Goal: Contribute content: Add original content to the website for others to see

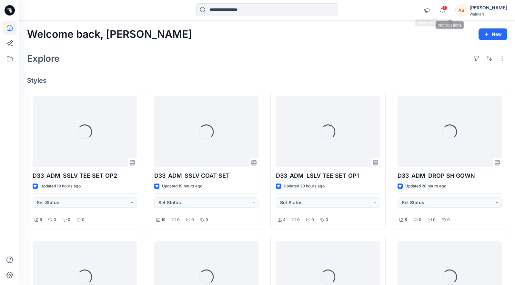
click at [448, 6] on span "1" at bounding box center [444, 7] width 5 height 5
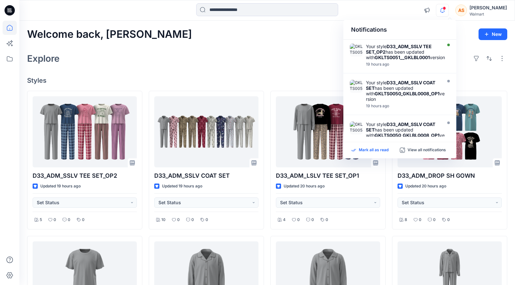
click at [370, 148] on p "Mark all as read" at bounding box center [374, 150] width 30 height 6
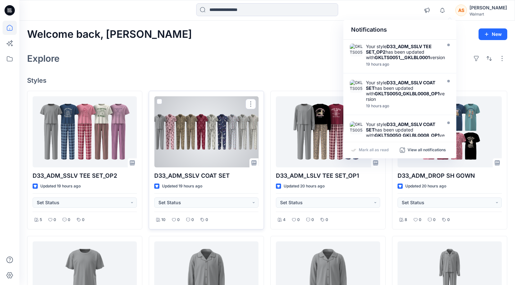
click at [221, 136] on div at bounding box center [206, 131] width 104 height 71
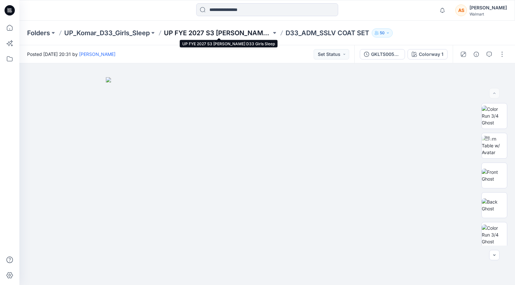
click at [193, 31] on p "UP FYE 2027 S3 [PERSON_NAME] D33 Girls Sleep" at bounding box center [218, 32] width 108 height 9
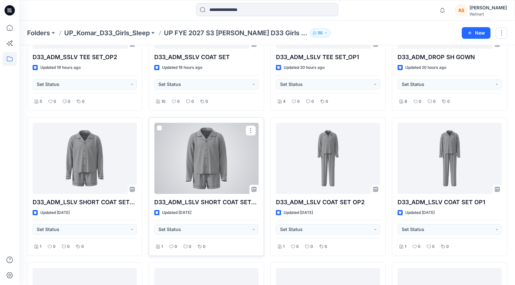
scroll to position [101, 0]
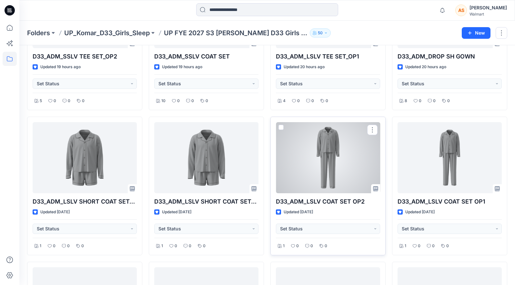
click at [349, 159] on div at bounding box center [328, 157] width 104 height 71
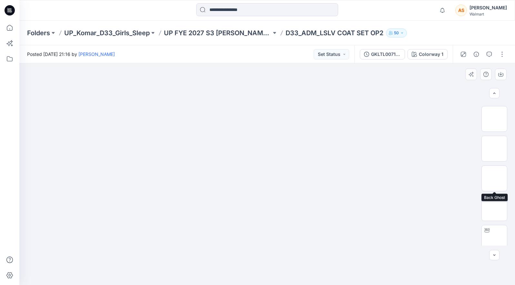
scroll to position [83, 0]
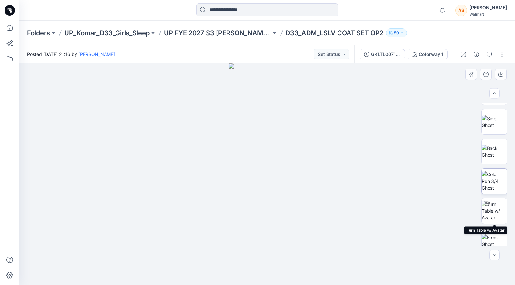
click at [495, 189] on img at bounding box center [494, 181] width 25 height 20
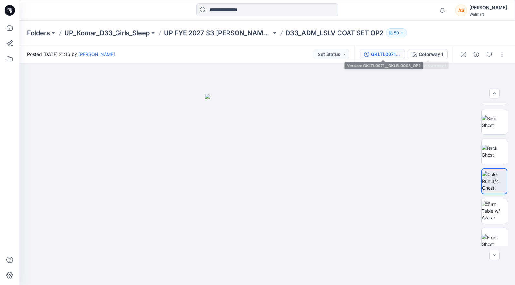
click at [402, 55] on button "GKLTL0071__GKLBL0008_OP2" at bounding box center [382, 54] width 45 height 10
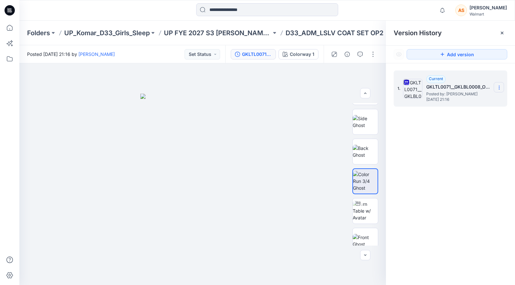
click at [499, 84] on section at bounding box center [499, 87] width 10 height 10
click at [487, 113] on div "Duplicate Version" at bounding box center [464, 113] width 75 height 13
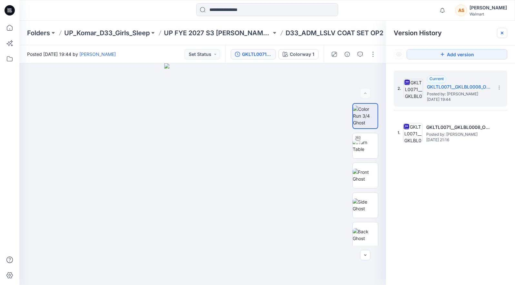
click at [502, 33] on icon at bounding box center [502, 32] width 5 height 5
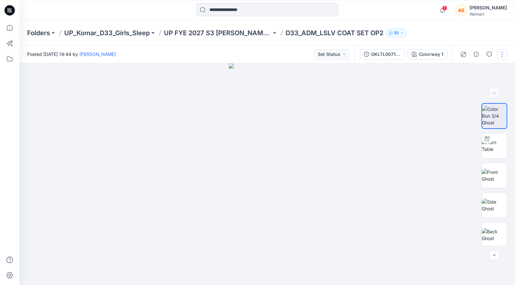
click at [504, 50] on button "button" at bounding box center [502, 54] width 10 height 10
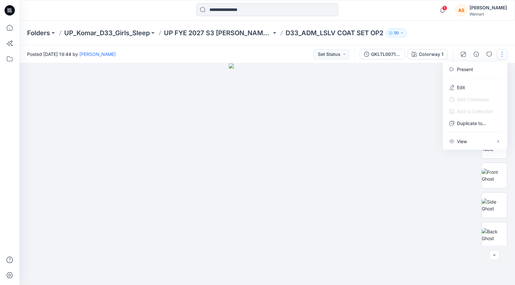
click at [504, 50] on button "button" at bounding box center [502, 54] width 10 height 10
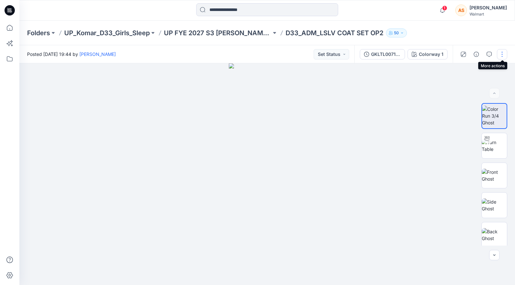
click at [504, 50] on button "button" at bounding box center [502, 54] width 10 height 10
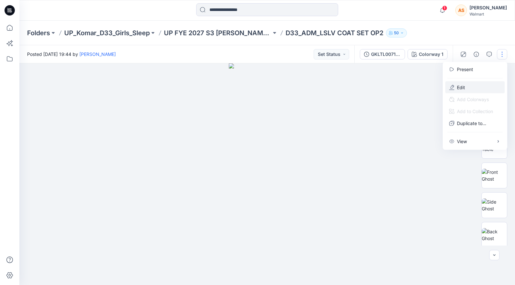
click at [470, 88] on button "Edit" at bounding box center [475, 87] width 59 height 12
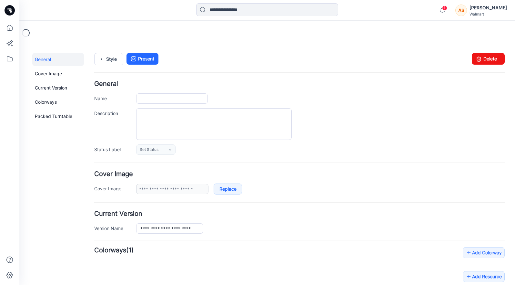
type input "**********"
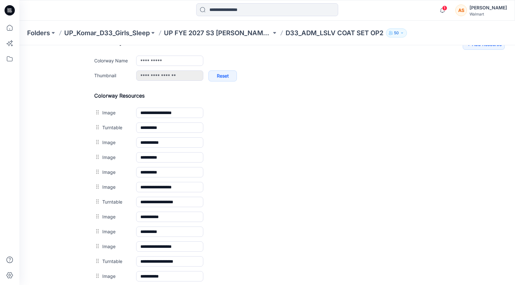
scroll to position [297, 0]
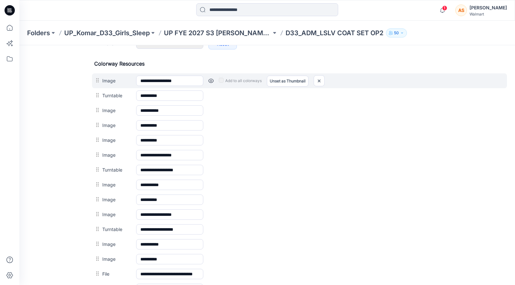
click at [211, 79] on link at bounding box center [211, 80] width 5 height 5
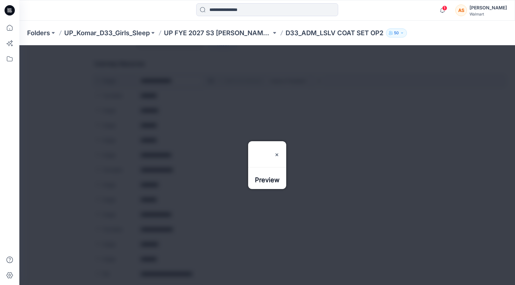
click at [211, 79] on div at bounding box center [267, 165] width 496 height 240
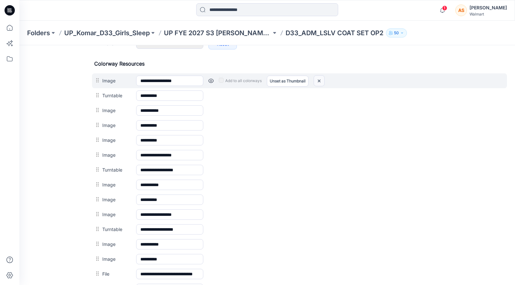
click at [319, 81] on img at bounding box center [319, 81] width 10 height 11
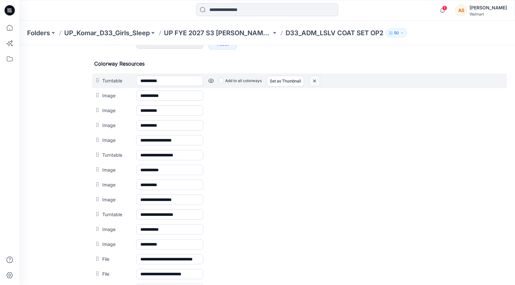
click at [319, 81] on img at bounding box center [315, 81] width 10 height 11
click at [211, 81] on link at bounding box center [211, 80] width 5 height 5
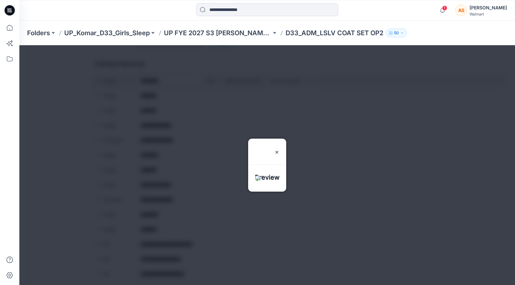
click at [211, 81] on div at bounding box center [267, 165] width 496 height 240
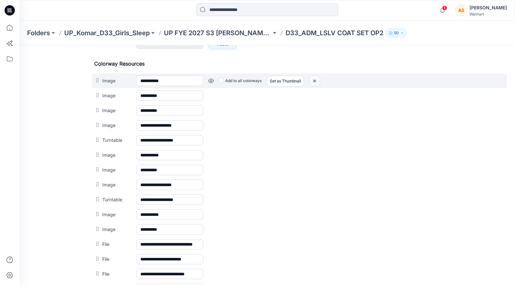
click at [314, 82] on img at bounding box center [315, 81] width 10 height 11
click at [212, 80] on link at bounding box center [211, 80] width 5 height 5
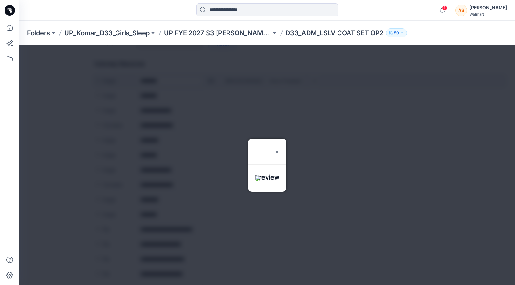
click at [212, 80] on div at bounding box center [267, 165] width 496 height 240
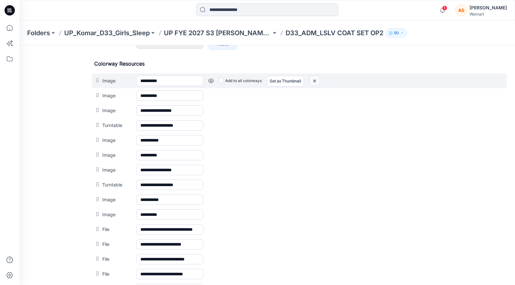
click at [318, 82] on img at bounding box center [315, 81] width 10 height 11
click at [212, 80] on link at bounding box center [211, 80] width 5 height 5
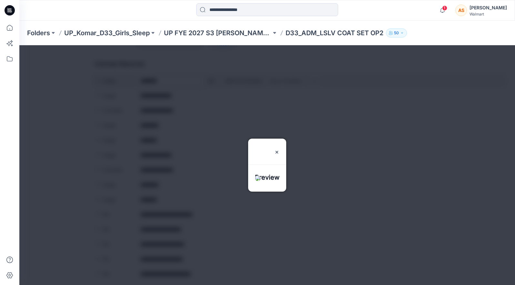
scroll to position [368, 0]
click at [224, 97] on div at bounding box center [267, 165] width 496 height 240
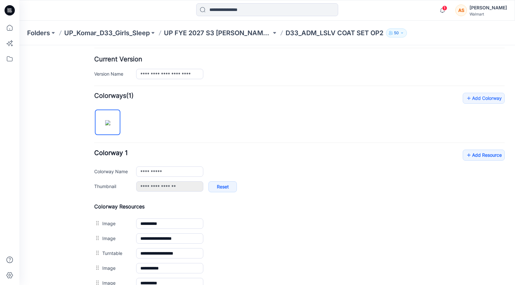
scroll to position [156, 0]
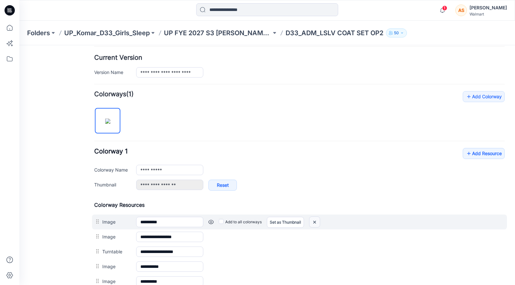
click at [315, 222] on img at bounding box center [315, 222] width 10 height 11
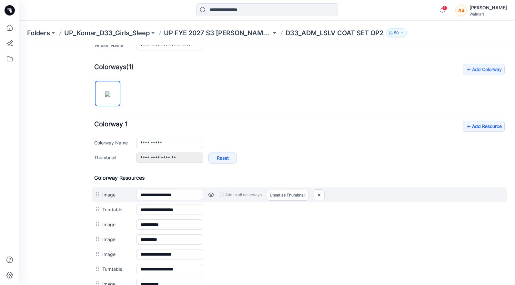
scroll to position [186, 0]
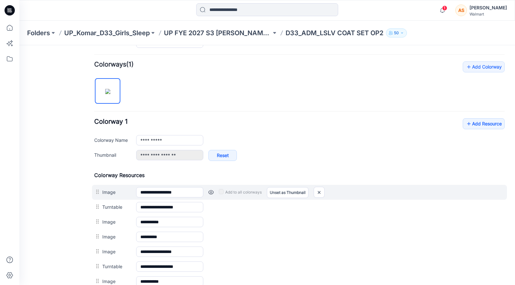
click at [210, 194] on link at bounding box center [211, 192] width 5 height 5
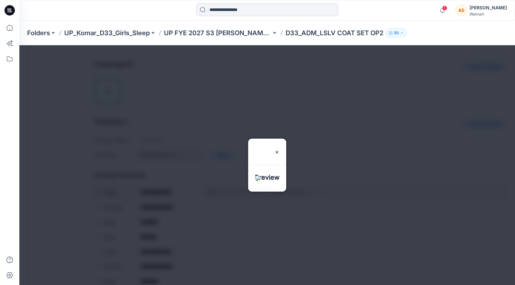
click at [210, 194] on div at bounding box center [267, 165] width 496 height 240
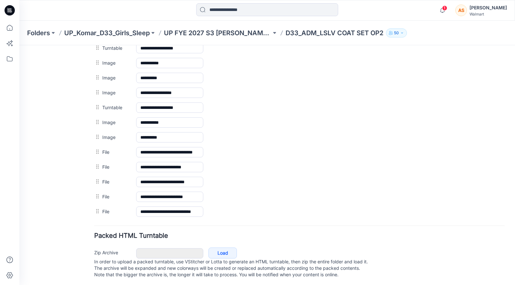
scroll to position [353, 0]
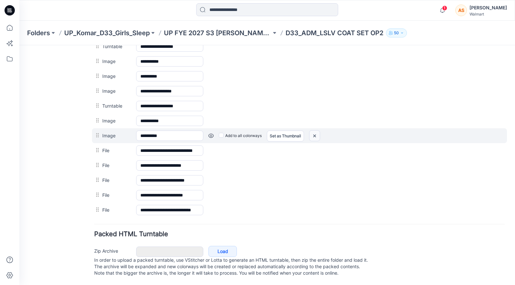
click at [317, 130] on img at bounding box center [315, 135] width 10 height 11
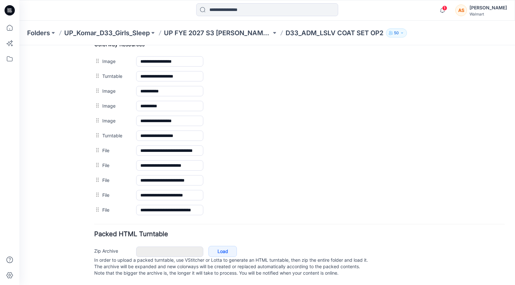
scroll to position [323, 0]
click at [19, 45] on img at bounding box center [19, 45] width 0 height 0
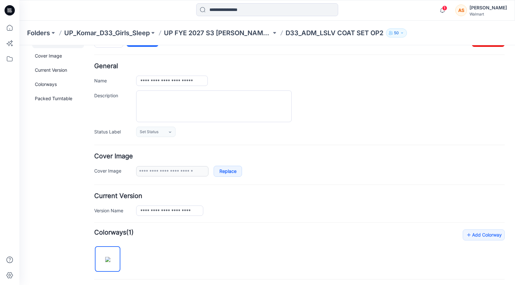
scroll to position [0, 0]
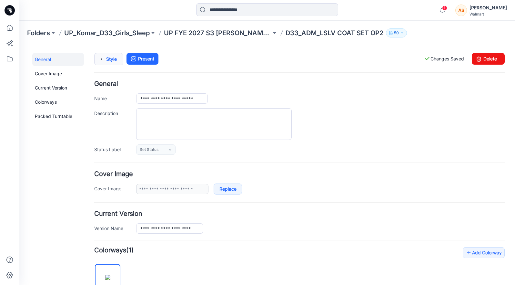
click at [106, 60] on link "Style" at bounding box center [108, 59] width 29 height 12
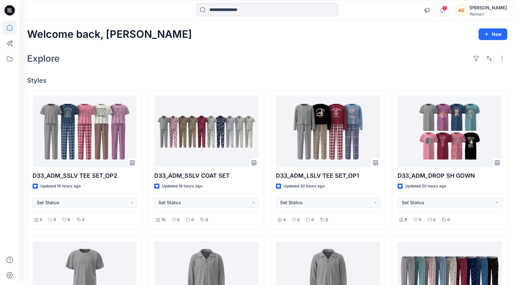
click at [449, 12] on icon "button" at bounding box center [443, 10] width 12 height 13
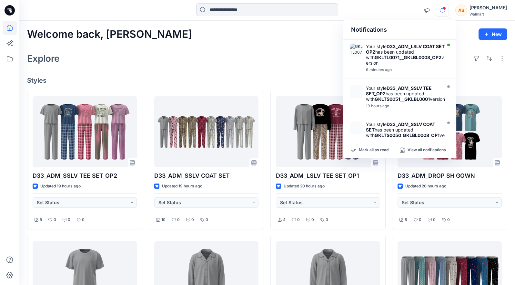
click at [449, 12] on icon "button" at bounding box center [443, 10] width 12 height 13
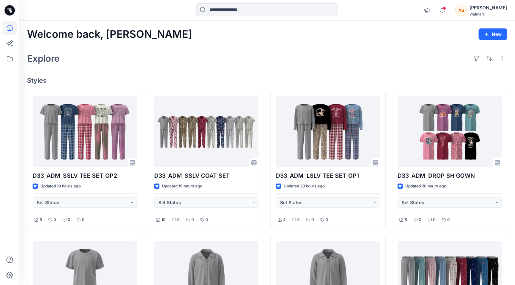
click at [396, 42] on div "Welcome back, Allyson New Explore Styles D33_ADM_SSLV TEE SET_OP2 Updated 19 ho…" at bounding box center [267, 286] width 496 height 530
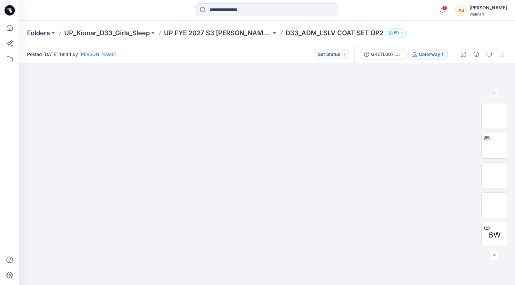
click at [421, 52] on div "Colorway 1" at bounding box center [431, 54] width 25 height 7
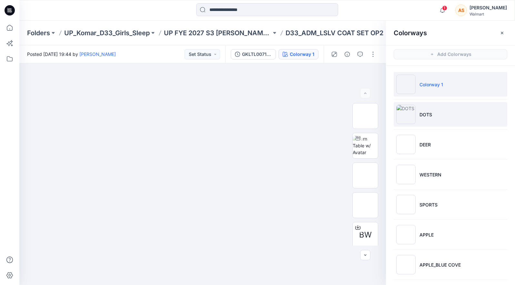
click at [441, 108] on li "DOTS" at bounding box center [451, 114] width 114 height 25
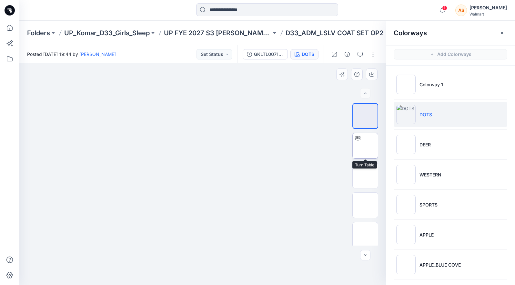
click at [365, 146] on img at bounding box center [365, 146] width 0 height 0
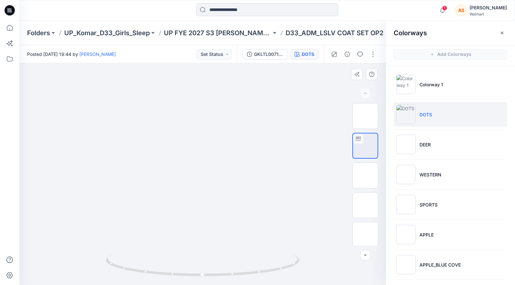
drag, startPoint x: 225, startPoint y: 243, endPoint x: 232, endPoint y: 155, distance: 88.4
drag, startPoint x: 296, startPoint y: 263, endPoint x: 313, endPoint y: 266, distance: 17.5
click at [313, 266] on div at bounding box center [202, 173] width 367 height 221
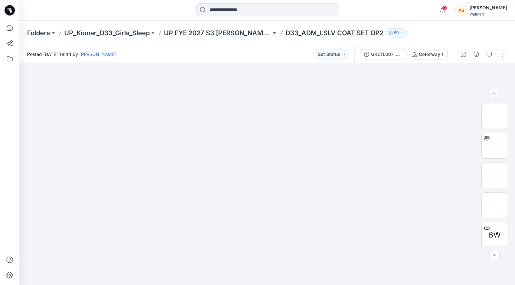
click at [500, 55] on button "button" at bounding box center [502, 54] width 10 height 10
click at [475, 88] on button "Edit" at bounding box center [475, 87] width 59 height 12
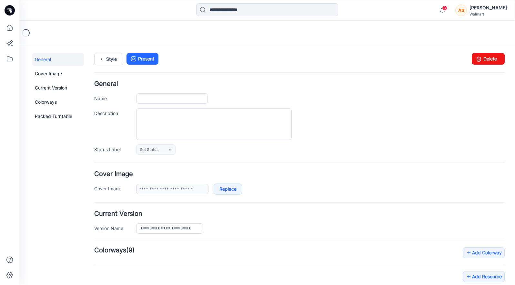
type input "**********"
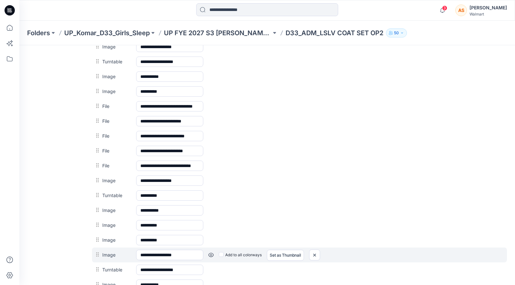
scroll to position [326, 0]
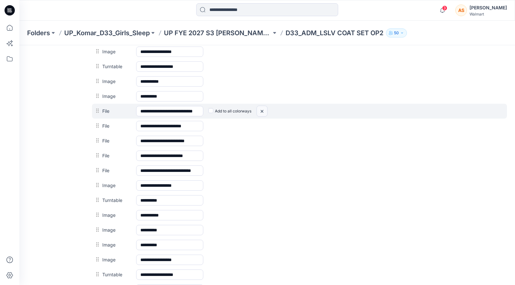
click at [265, 113] on img at bounding box center [262, 111] width 10 height 11
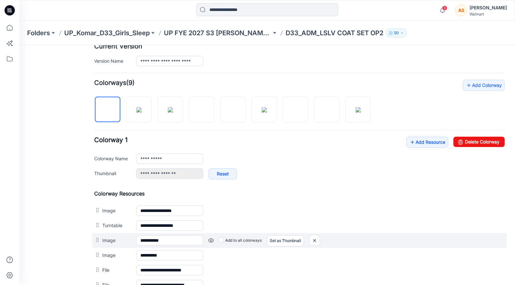
scroll to position [108, 0]
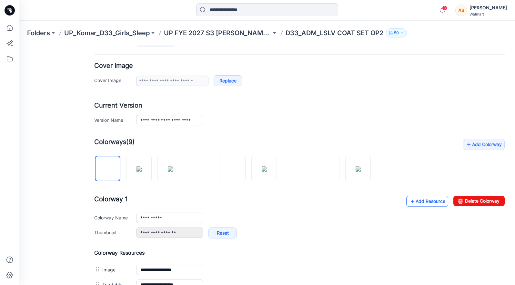
click at [424, 202] on link "Add Resource" at bounding box center [428, 201] width 42 height 11
click at [420, 205] on link "Add Resource" at bounding box center [428, 201] width 42 height 11
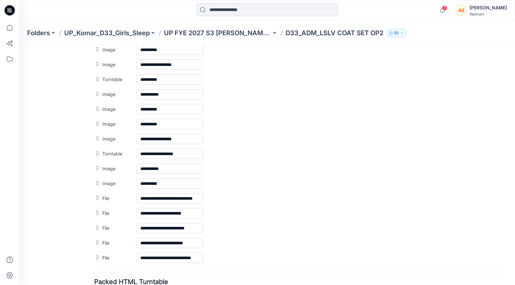
scroll to position [0, 0]
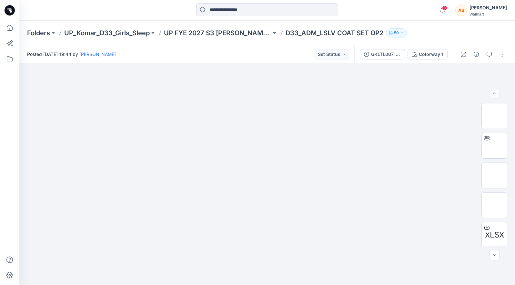
click at [448, 6] on span "3" at bounding box center [444, 7] width 5 height 5
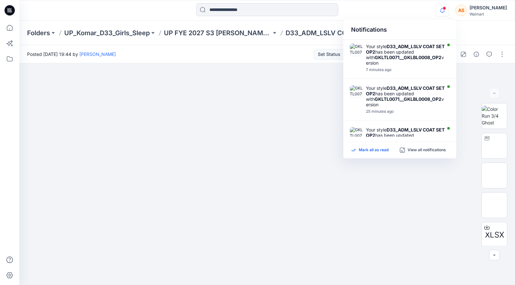
click at [369, 151] on p "Mark all as read" at bounding box center [374, 150] width 30 height 6
